Goal: Task Accomplishment & Management: Manage account settings

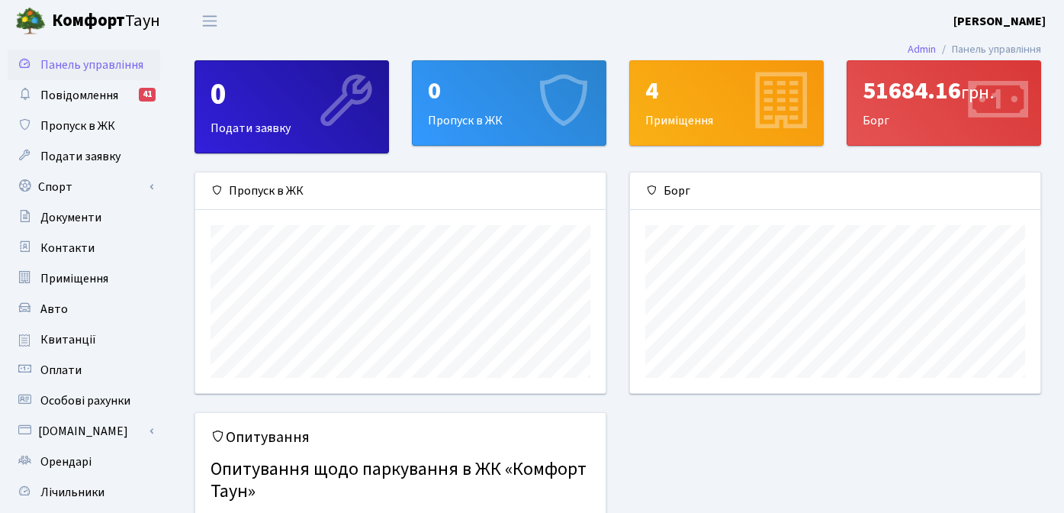
scroll to position [220, 410]
click at [66, 191] on link "Спорт" at bounding box center [84, 187] width 153 height 31
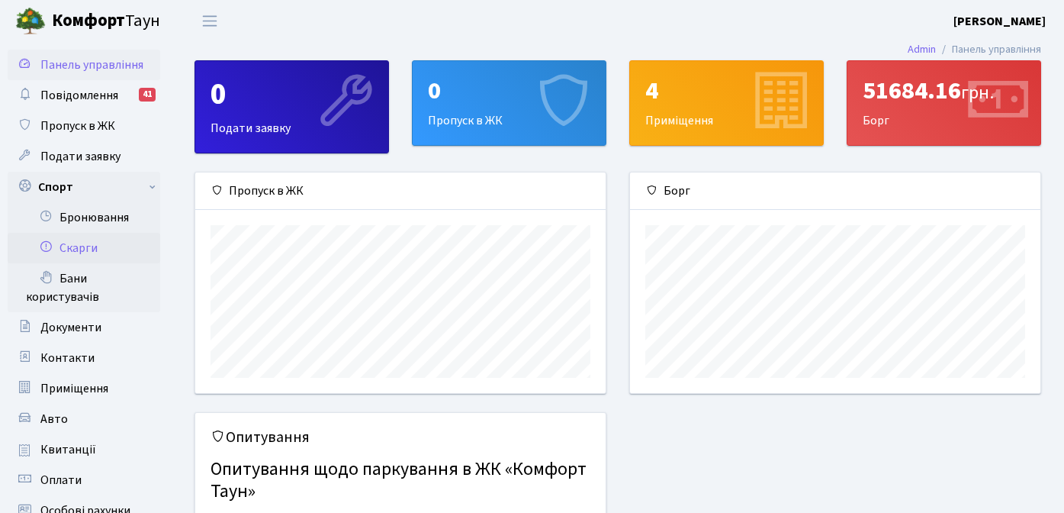
click at [76, 259] on link "Скарги" at bounding box center [84, 248] width 153 height 31
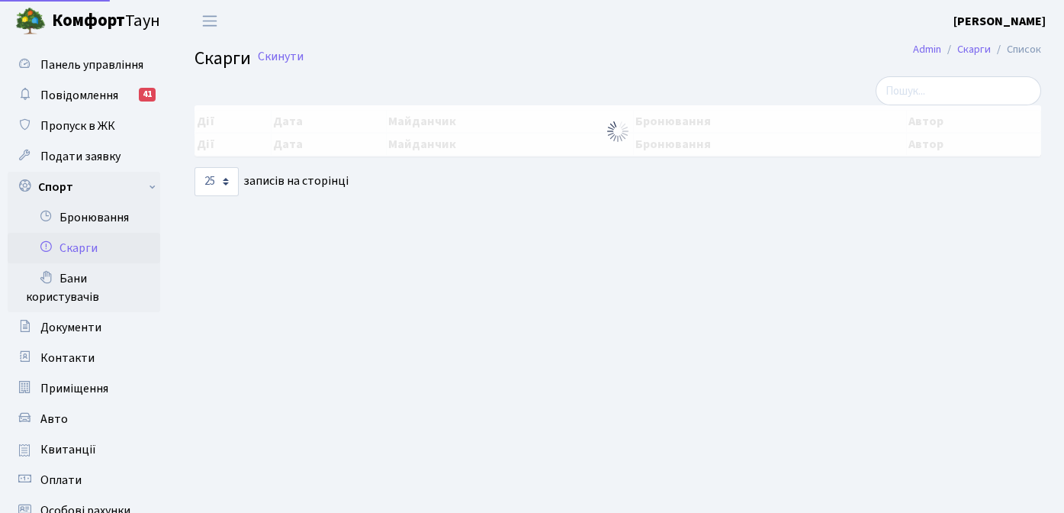
select select "25"
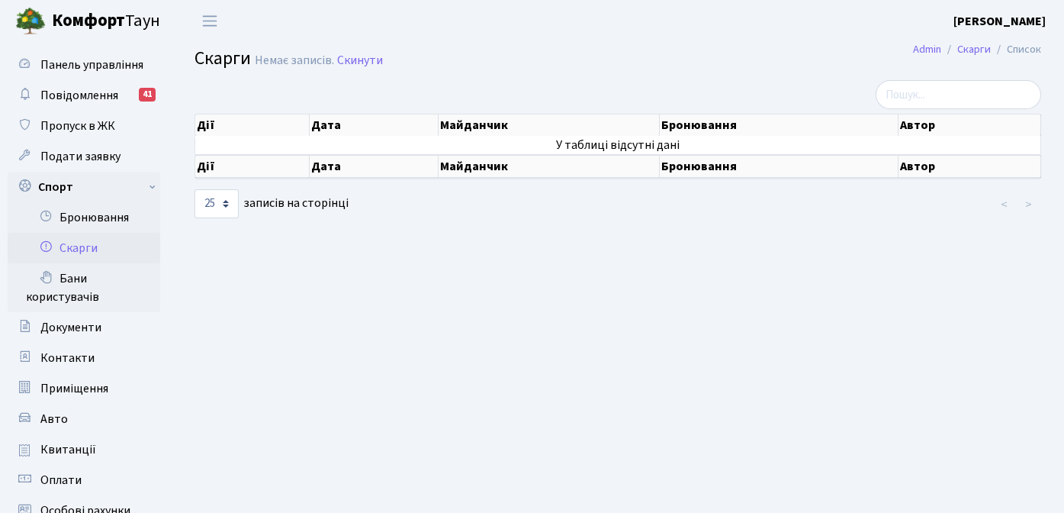
click at [549, 357] on main "Admin Скарги Список Скарги Немає записів. Скинути Дії Дата Майданчик Бронювання…" at bounding box center [618, 400] width 893 height 716
click at [668, 254] on main "Admin Скарги Список Скарги Немає записів. Скинути Дії Дата Майданчик Бронювання…" at bounding box center [618, 400] width 893 height 716
click at [82, 288] on link "Бани користувачів" at bounding box center [84, 287] width 153 height 49
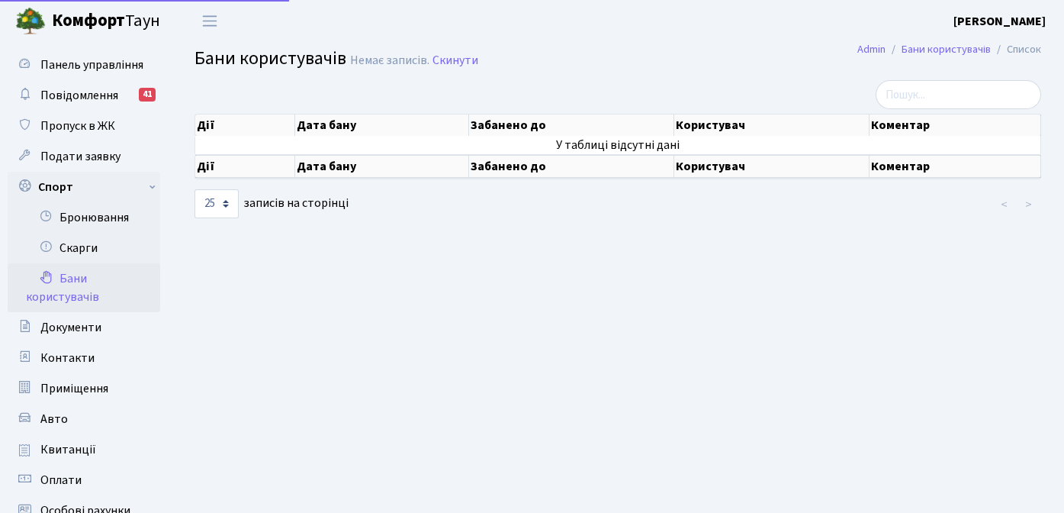
select select "25"
click at [85, 248] on link "Скарги" at bounding box center [84, 248] width 153 height 31
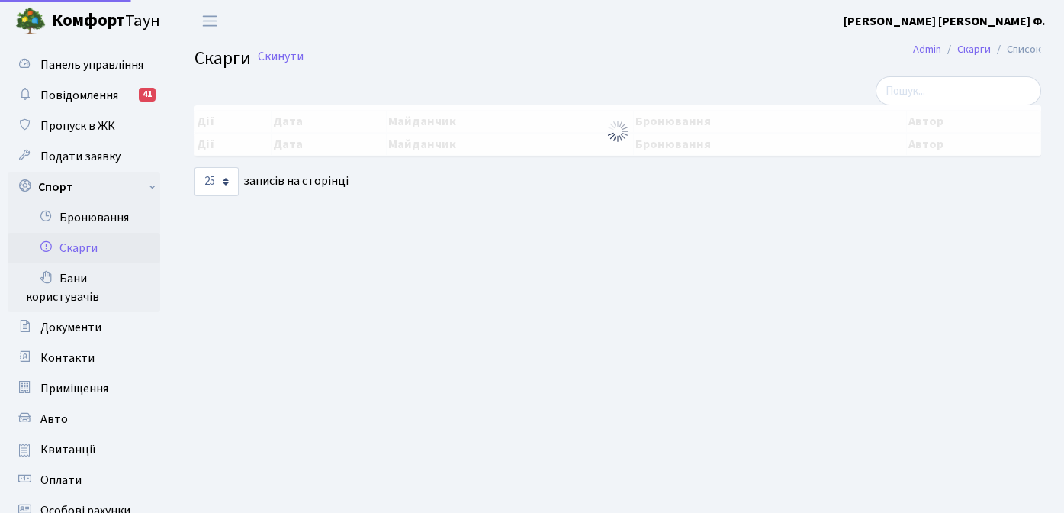
select select "25"
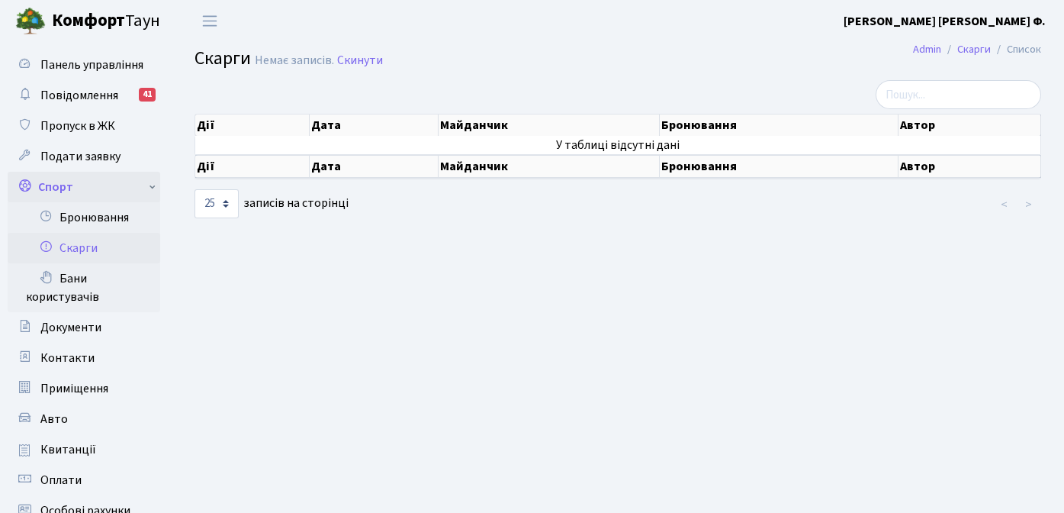
click at [60, 179] on link "Спорт" at bounding box center [84, 187] width 153 height 31
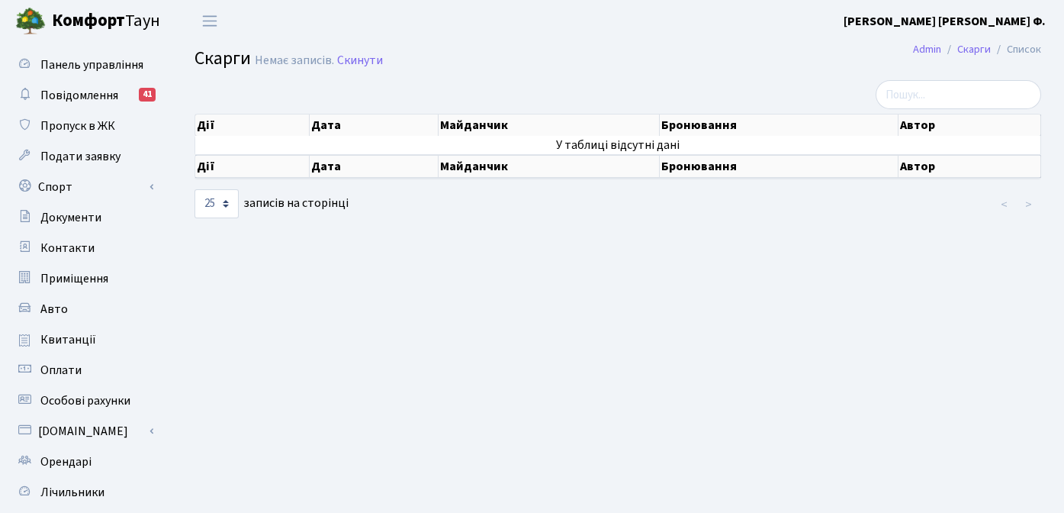
click at [1004, 22] on b "[PERSON_NAME]" at bounding box center [945, 21] width 202 height 17
click at [941, 82] on link "Вийти" at bounding box center [969, 84] width 152 height 24
